Goal: Transaction & Acquisition: Purchase product/service

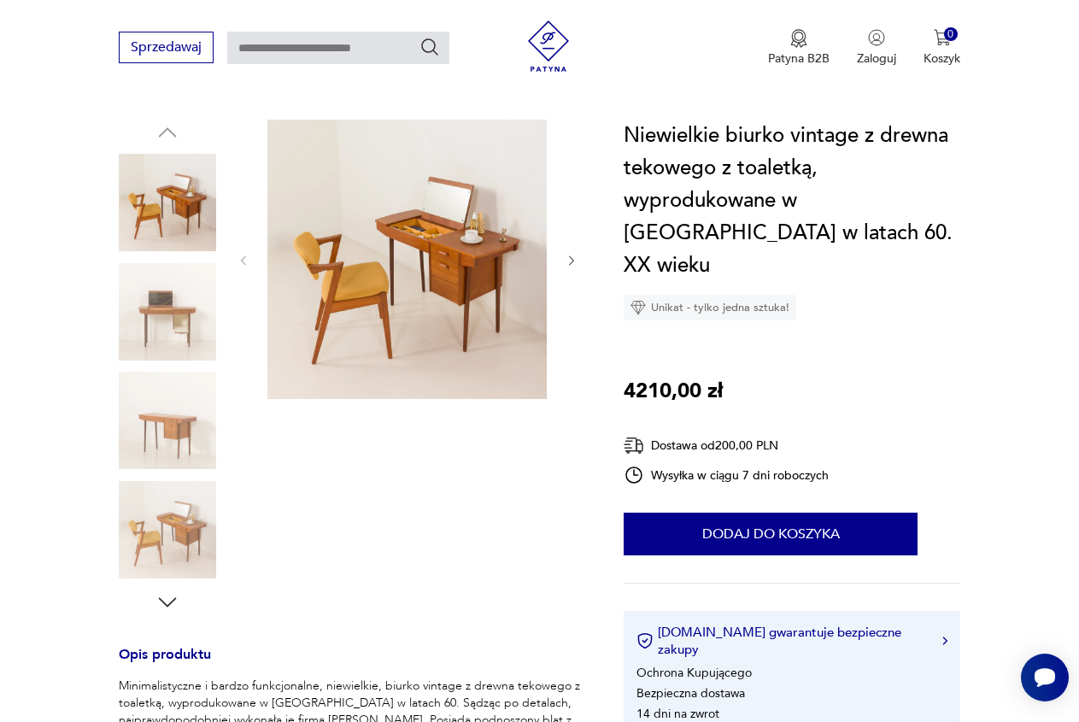
click at [573, 254] on icon "button" at bounding box center [572, 261] width 14 height 14
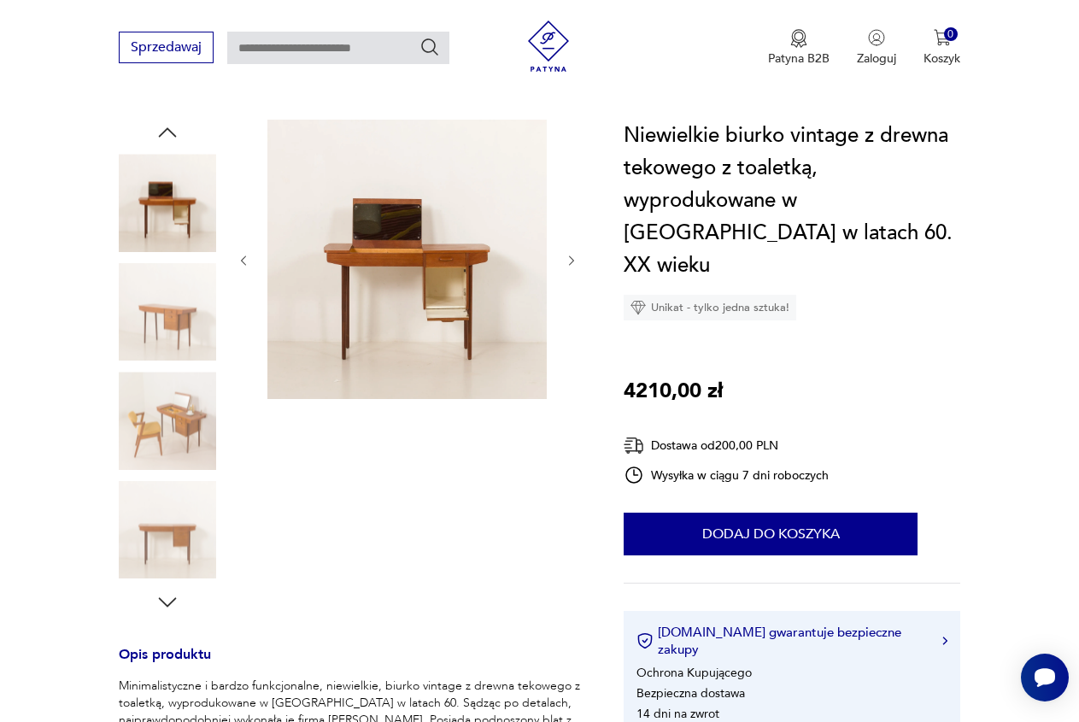
click at [573, 254] on icon "button" at bounding box center [572, 261] width 14 height 14
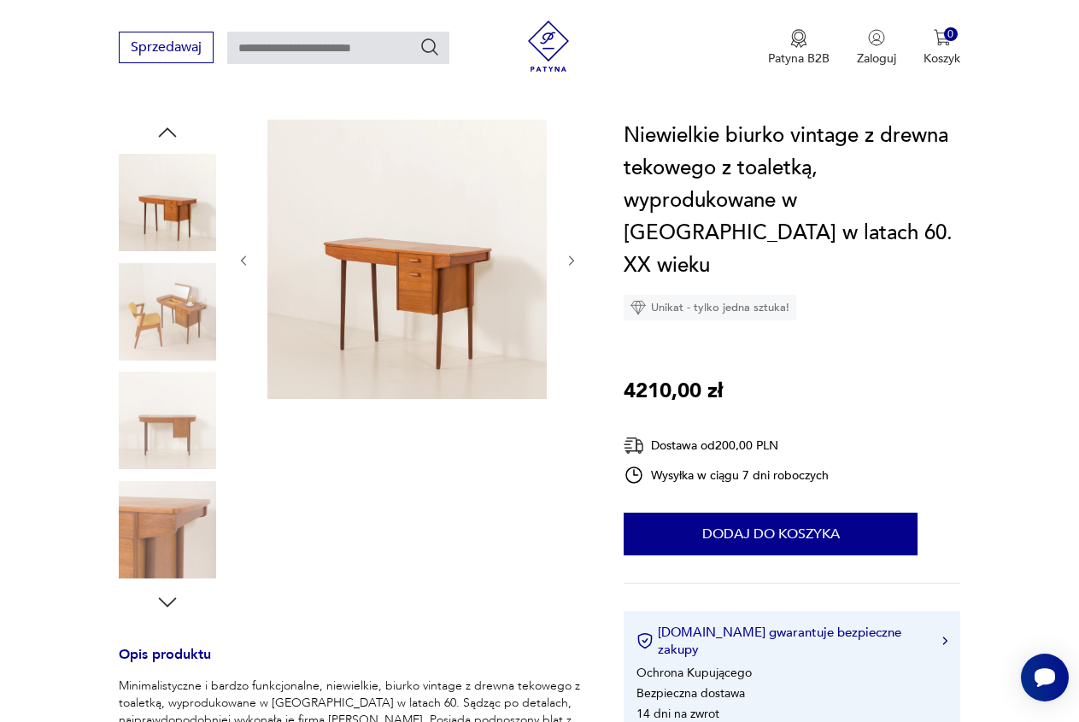
click at [573, 254] on icon "button" at bounding box center [572, 261] width 14 height 14
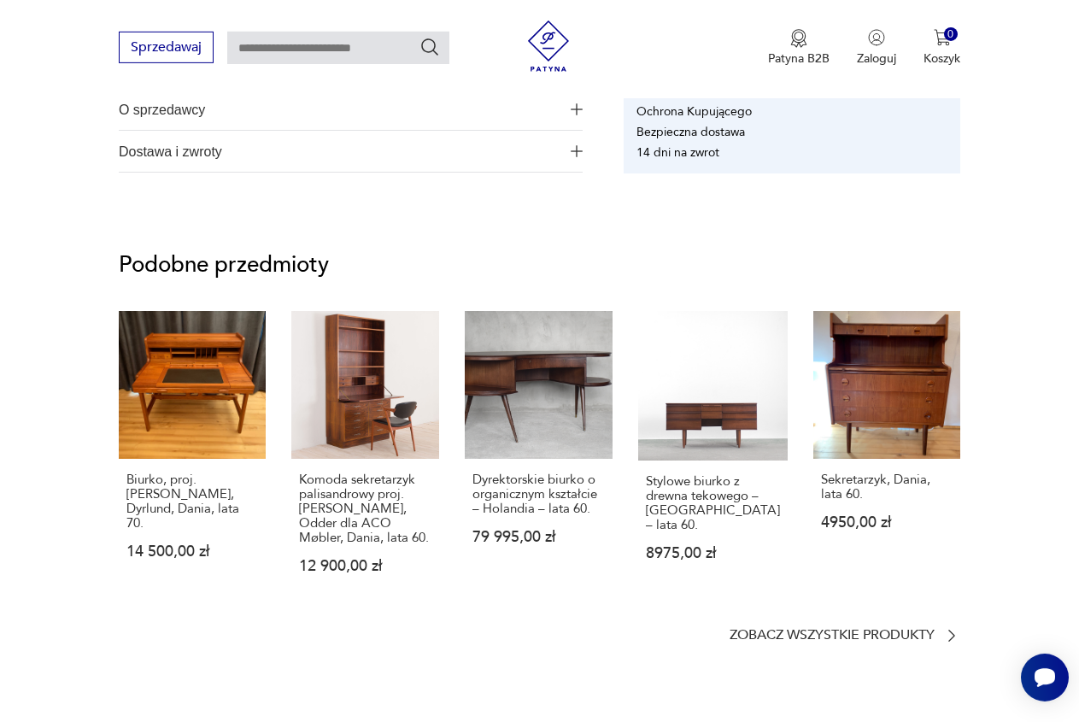
scroll to position [1135, 0]
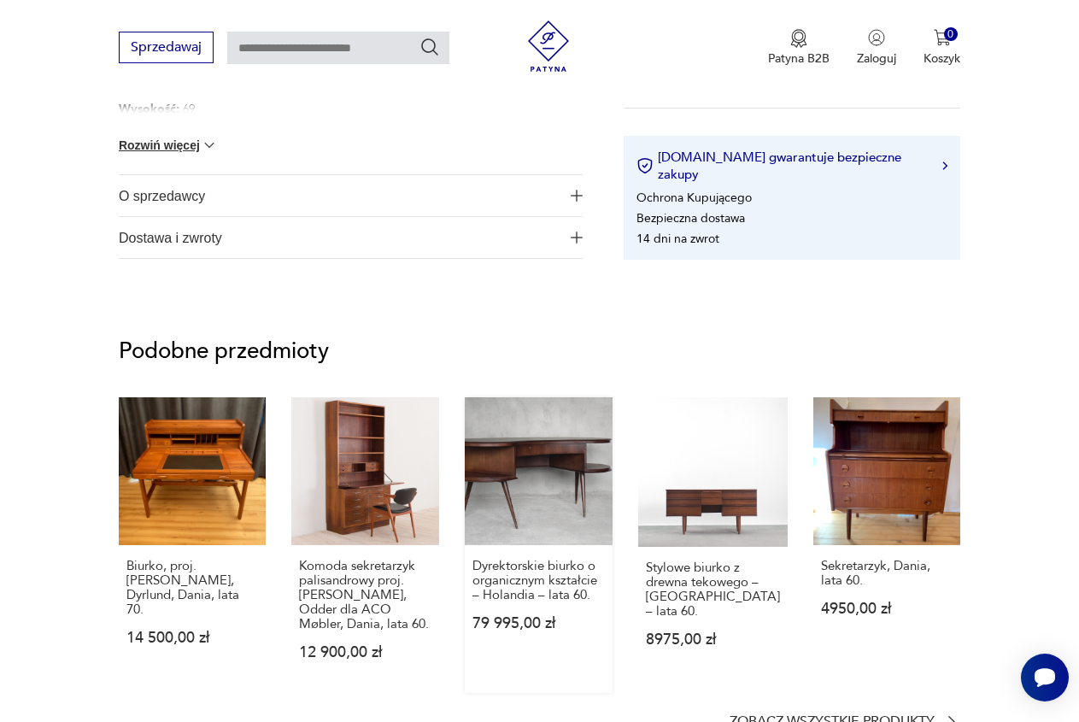
click at [583, 492] on link "Dyrektorskie biurko o organicznym kształcie – Holandia – lata 60. 79 995,00 zł" at bounding box center [539, 545] width 148 height 296
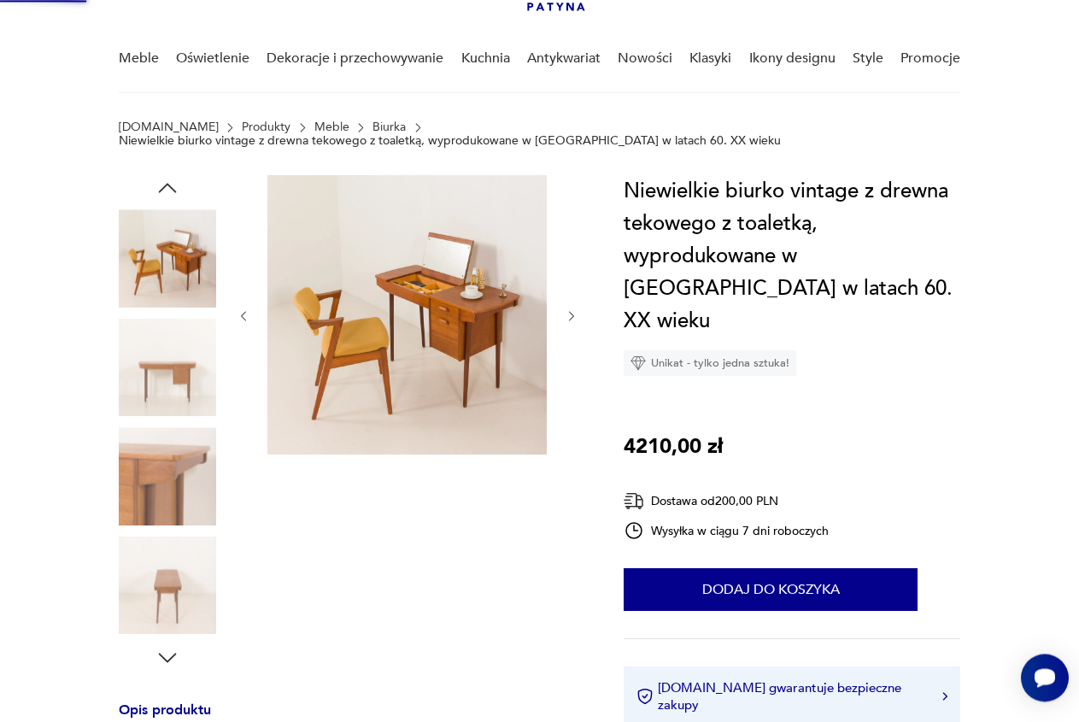
scroll to position [41, 0]
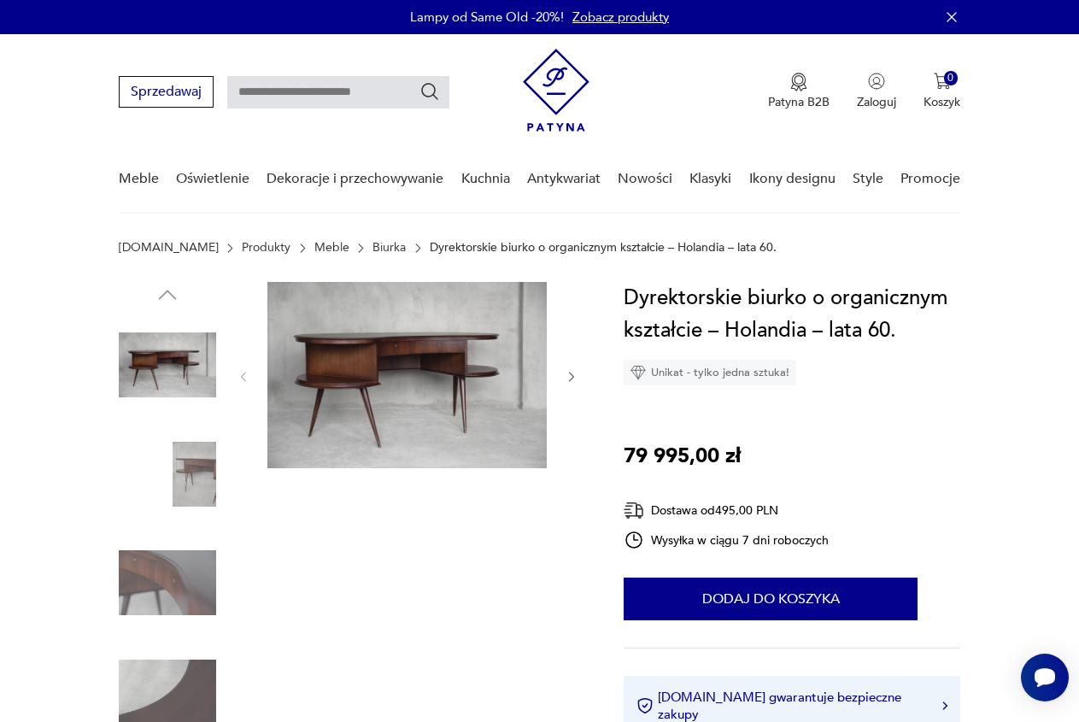
click at [461, 377] on img at bounding box center [406, 375] width 279 height 186
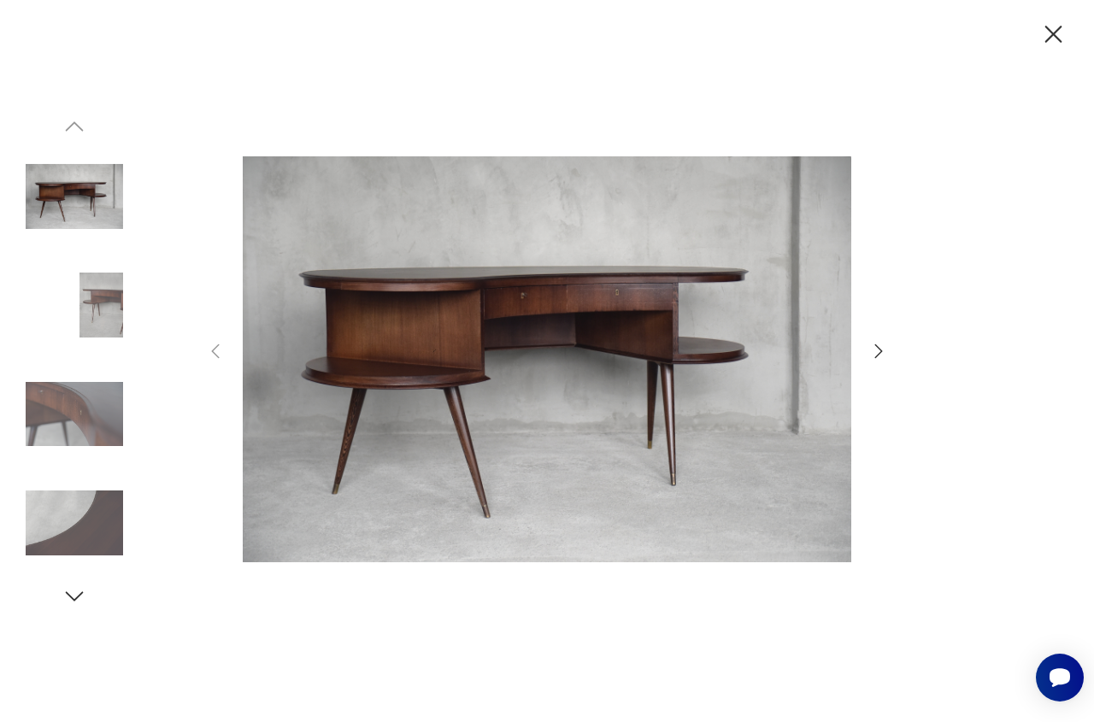
click at [881, 346] on icon "button" at bounding box center [878, 351] width 21 height 21
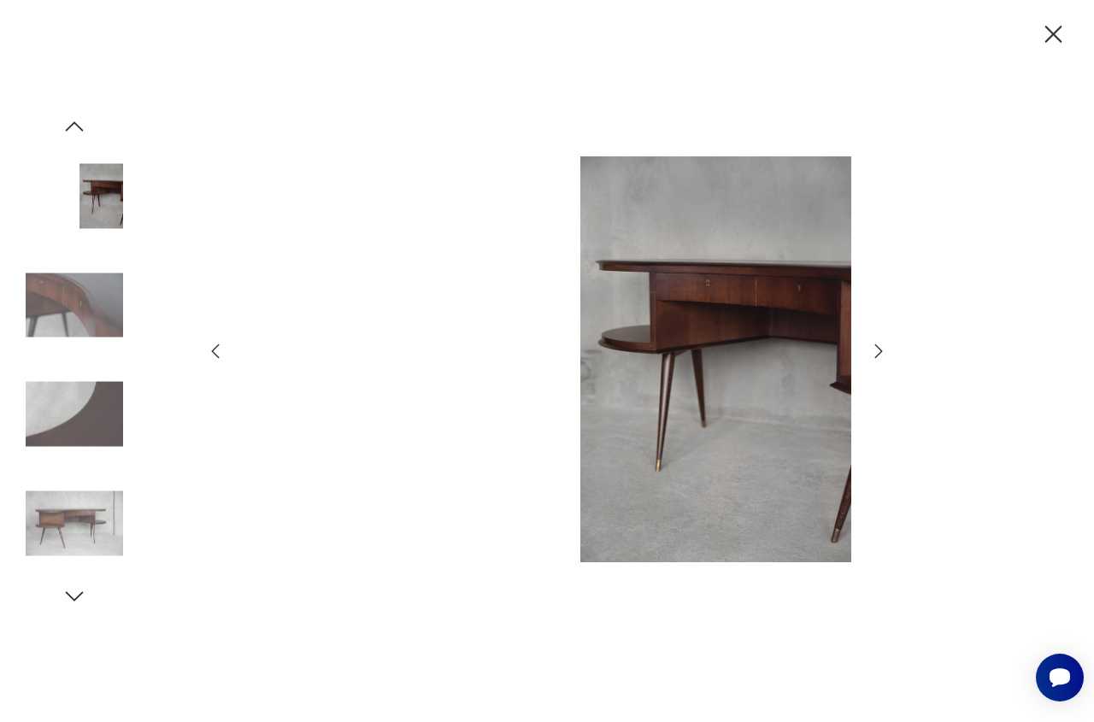
click at [881, 346] on icon "button" at bounding box center [878, 351] width 21 height 21
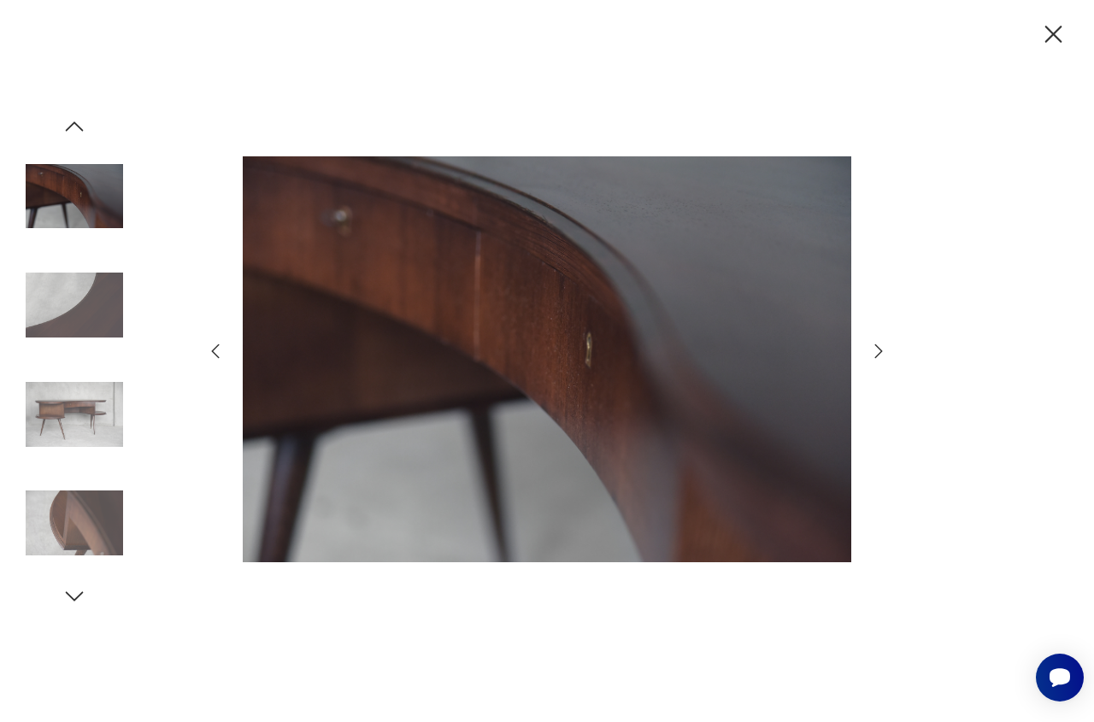
click at [881, 346] on icon "button" at bounding box center [878, 351] width 21 height 21
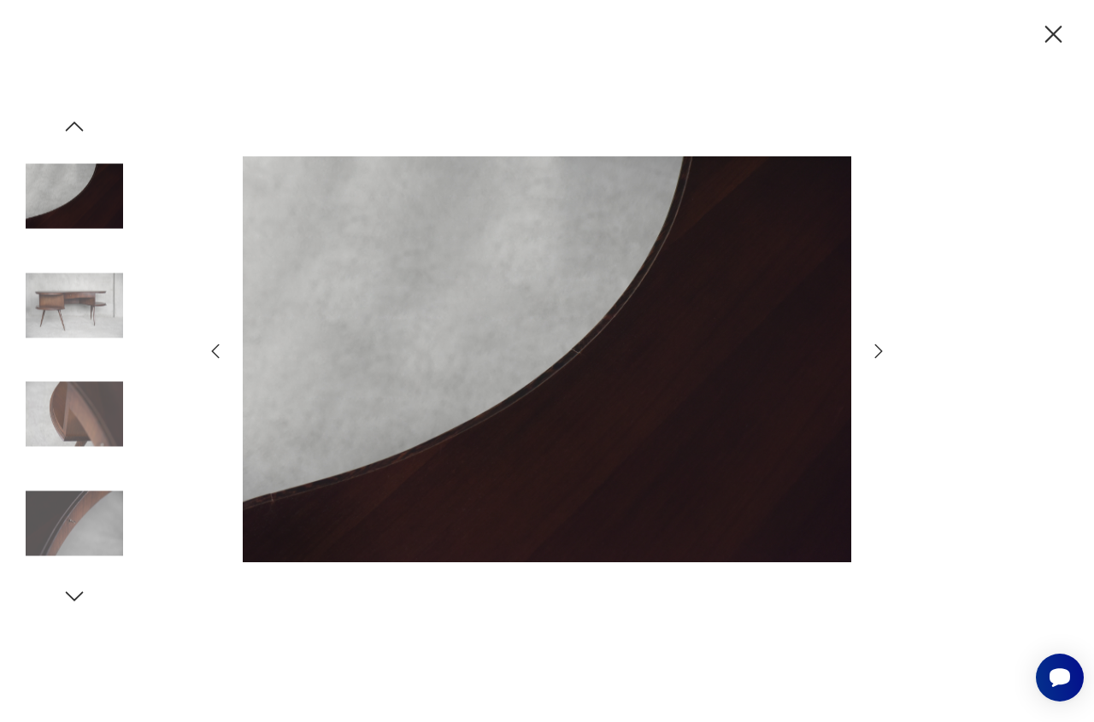
click at [881, 346] on icon "button" at bounding box center [878, 351] width 21 height 21
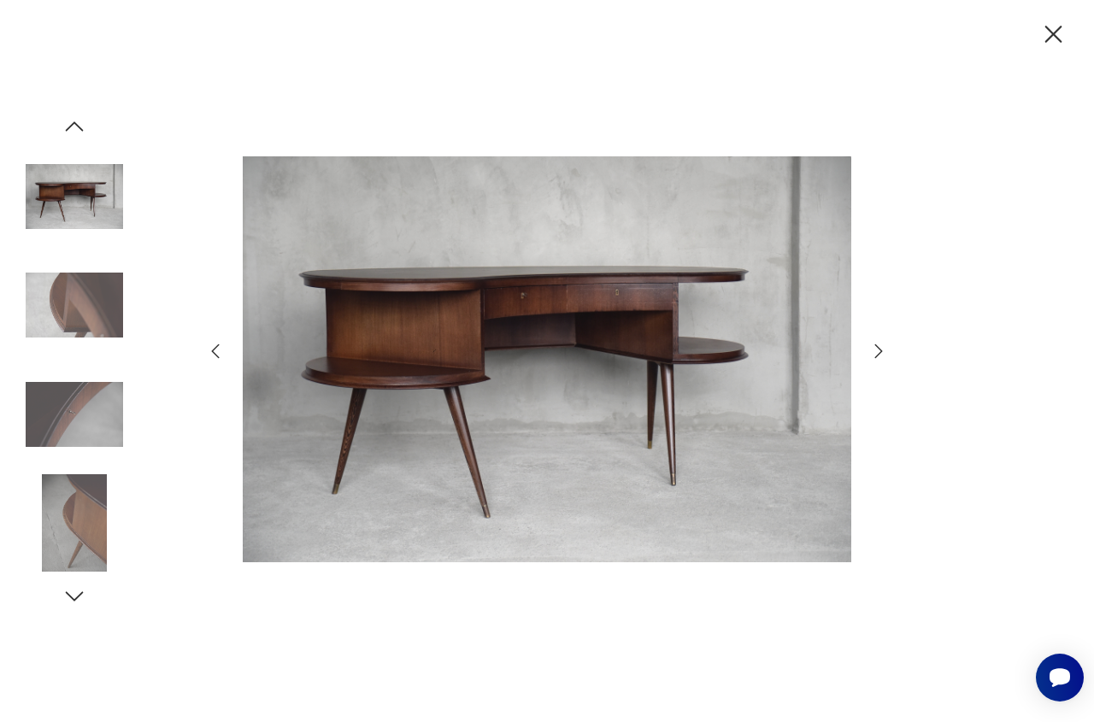
click at [881, 346] on icon "button" at bounding box center [878, 351] width 21 height 21
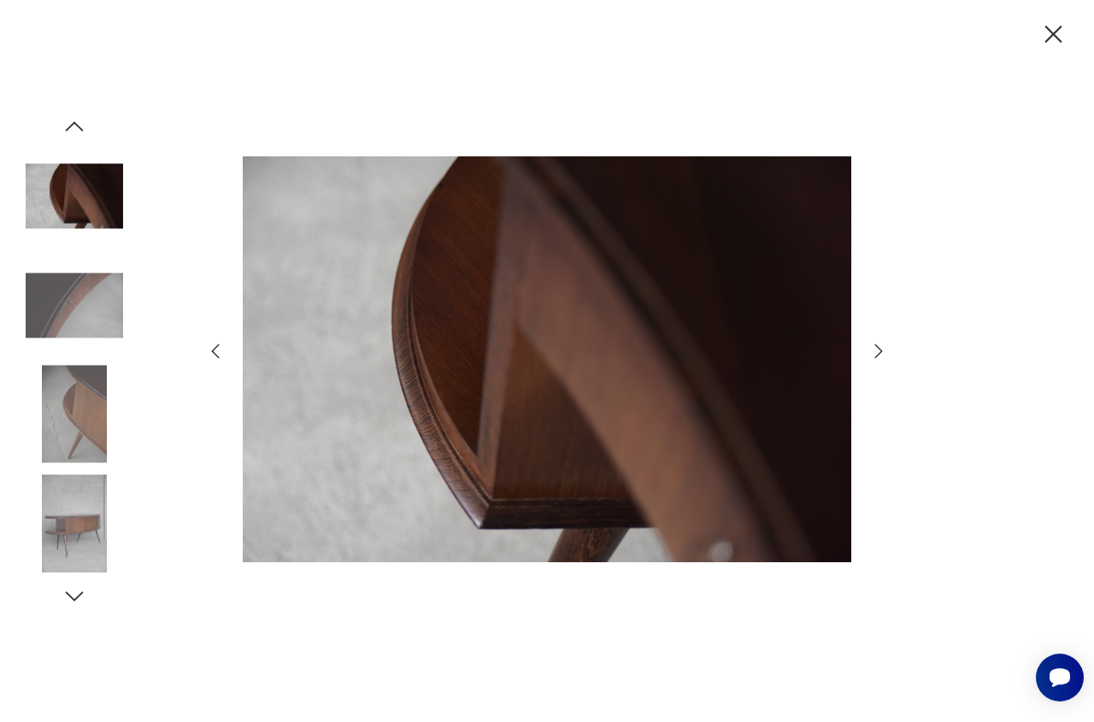
click at [881, 346] on icon "button" at bounding box center [878, 351] width 21 height 21
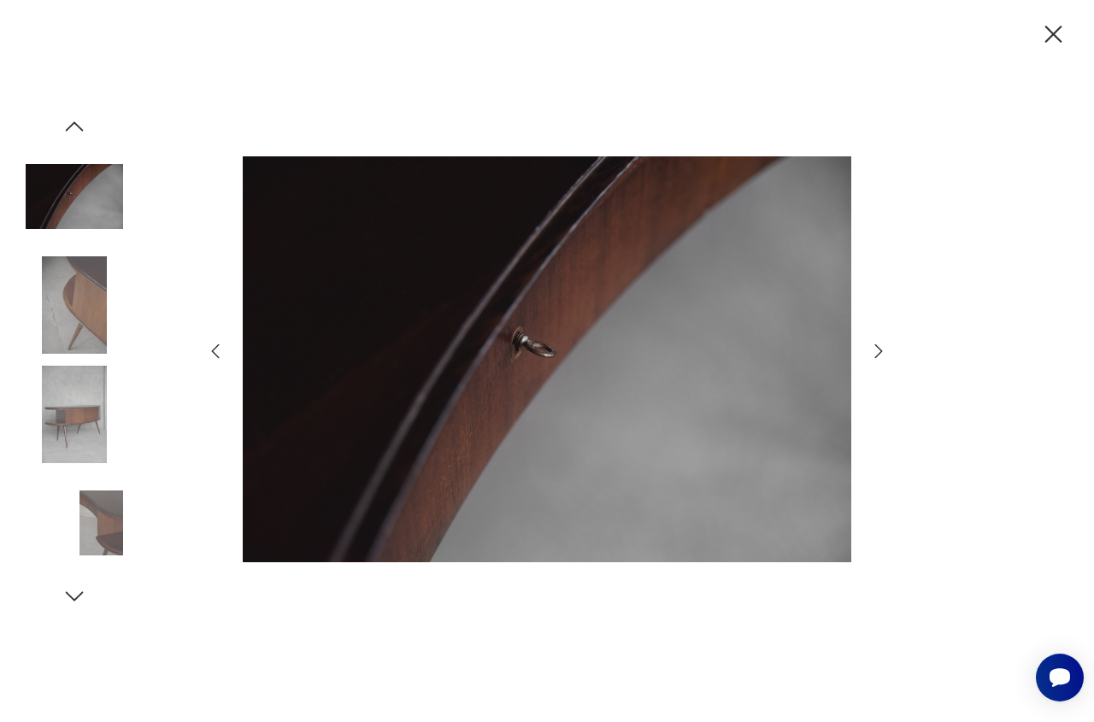
click at [881, 346] on icon "button" at bounding box center [878, 351] width 21 height 21
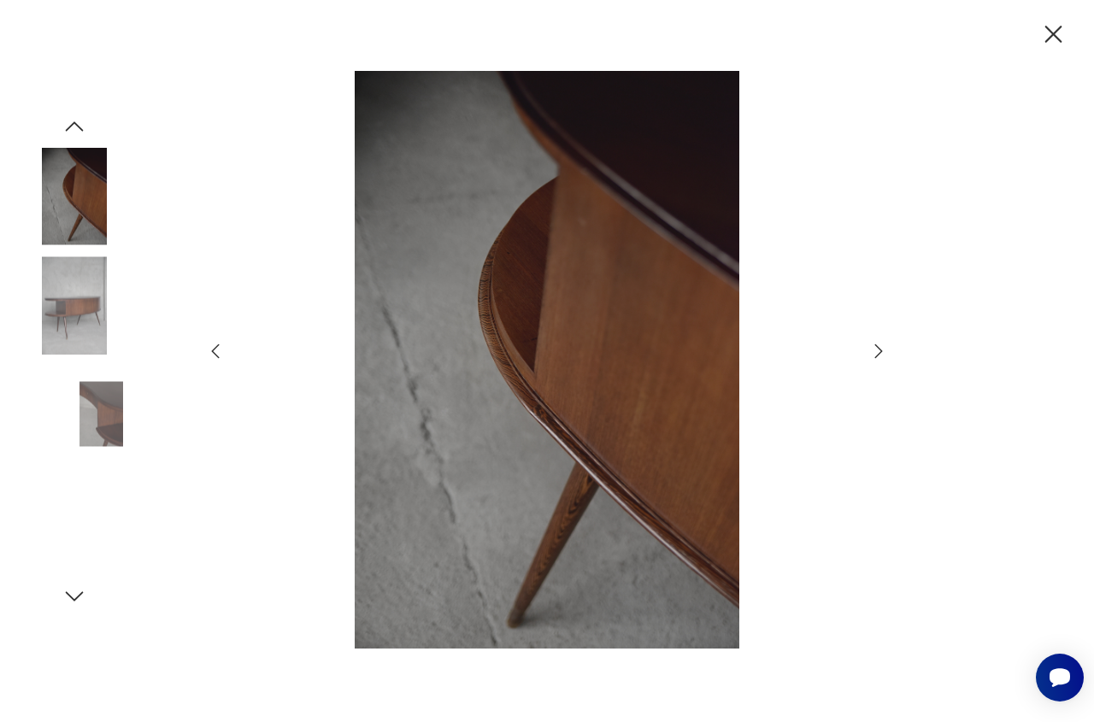
click at [881, 346] on icon "button" at bounding box center [878, 351] width 21 height 21
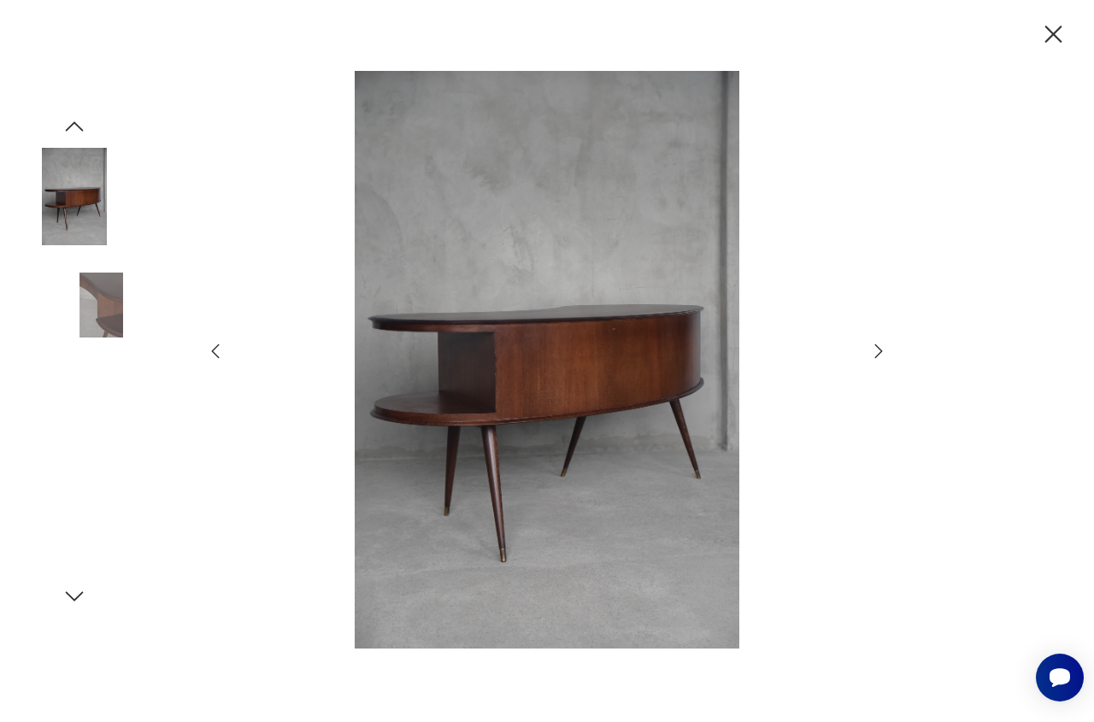
click at [881, 346] on icon "button" at bounding box center [878, 351] width 21 height 21
